Goal: Information Seeking & Learning: Learn about a topic

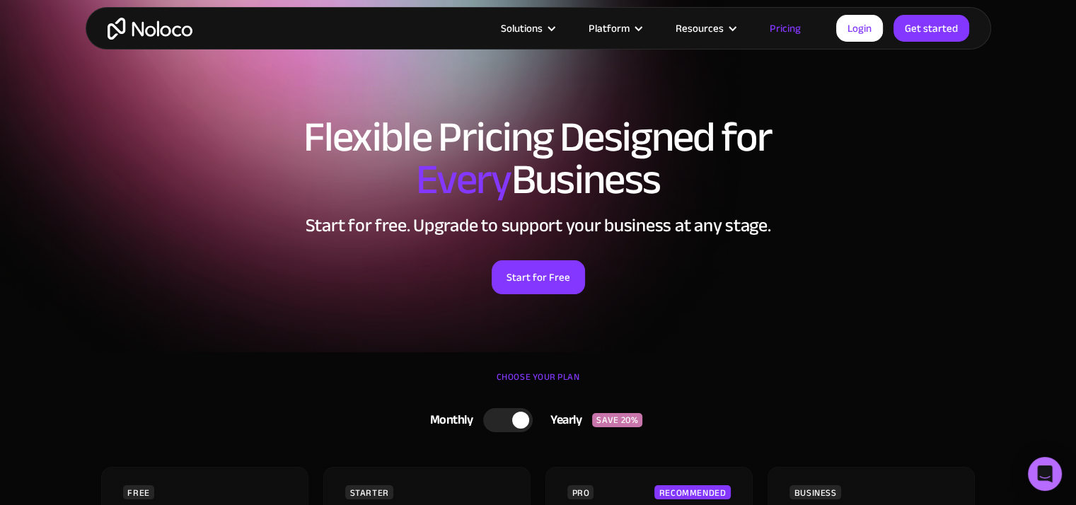
scroll to position [212, 0]
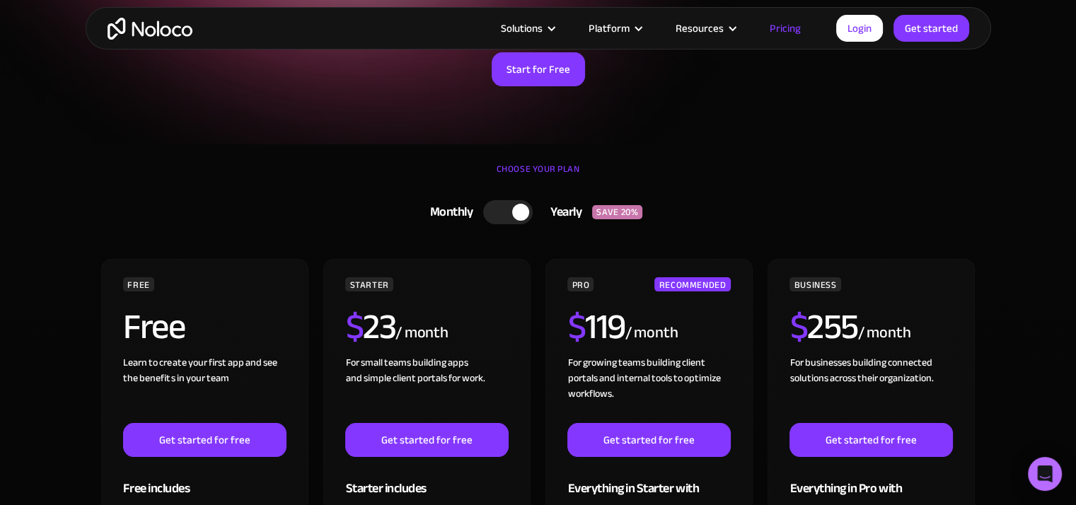
click at [509, 206] on div at bounding box center [508, 212] width 50 height 24
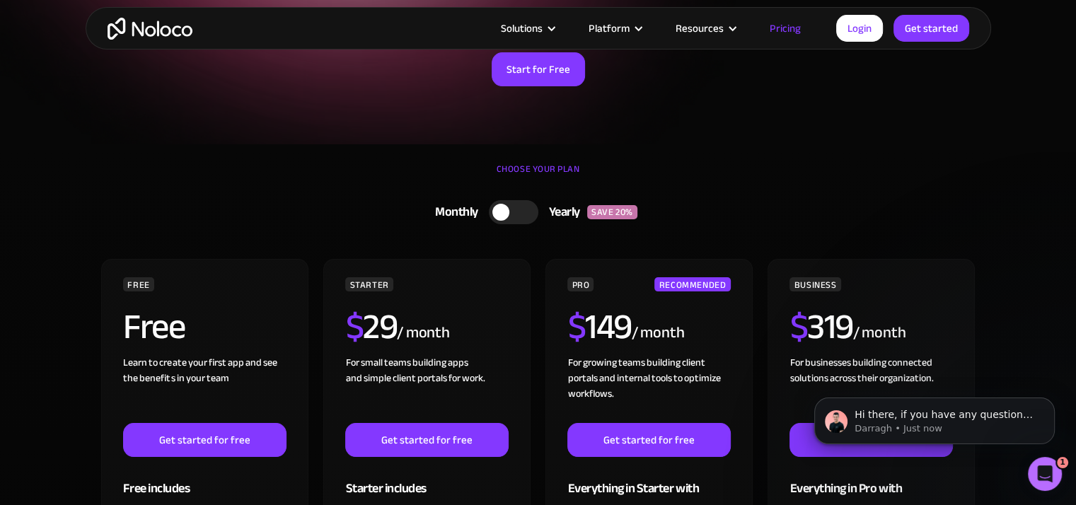
scroll to position [0, 0]
click at [515, 209] on div at bounding box center [514, 212] width 50 height 24
click at [515, 209] on div at bounding box center [520, 212] width 17 height 17
click at [1049, 400] on icon "Dismiss notification" at bounding box center [1051, 402] width 8 height 8
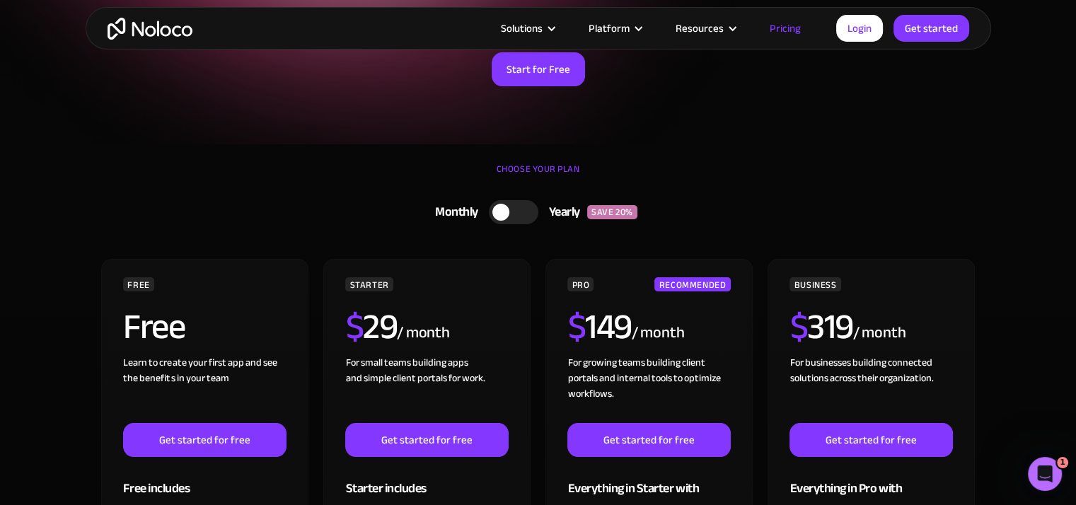
click at [998, 281] on section "CHOOSE YOUR PLAN Monthly Yearly SAVE 20% Monthly Yearly SAVE 20% FREE Free Lear…" at bounding box center [538, 508] width 1076 height 729
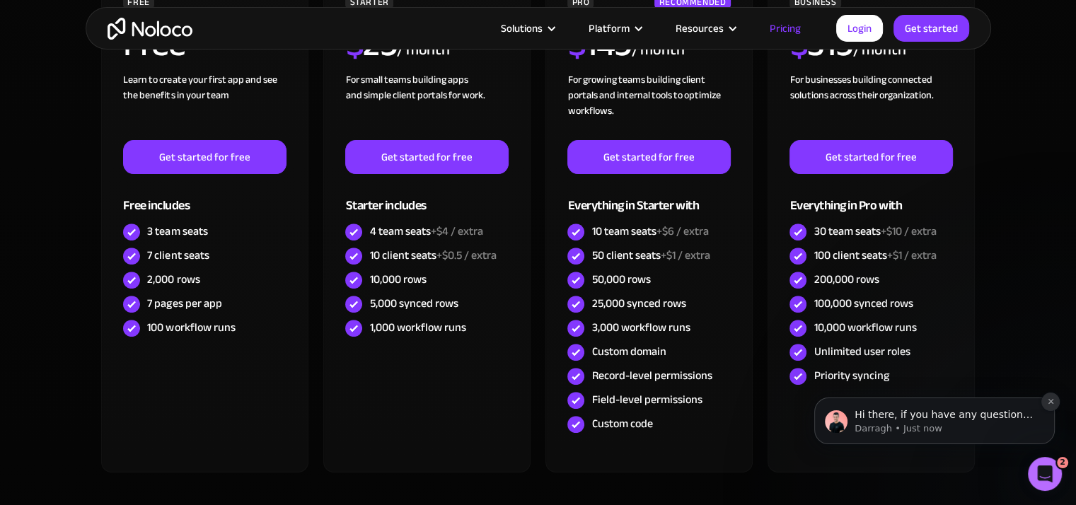
click at [1050, 400] on icon "Dismiss notification" at bounding box center [1050, 401] width 5 height 5
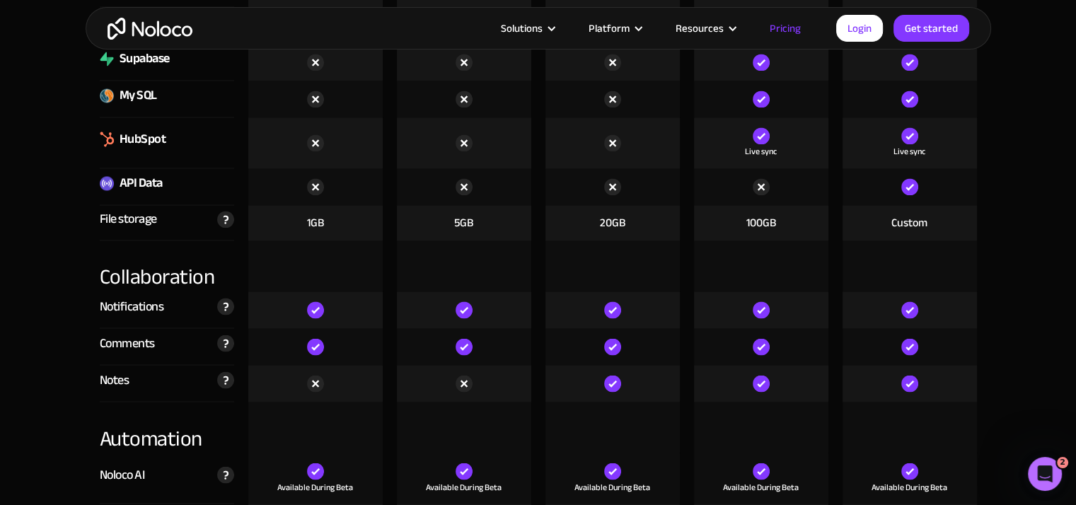
scroll to position [2406, 0]
